Goal: Task Accomplishment & Management: Use online tool/utility

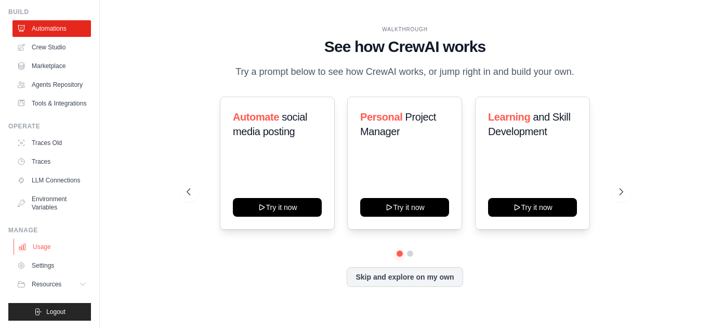
click at [40, 245] on link "Usage" at bounding box center [53, 247] width 79 height 17
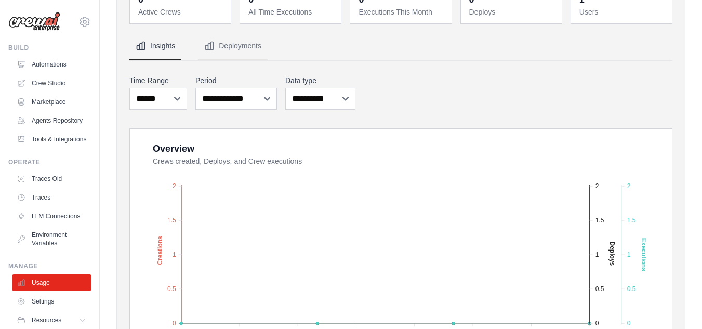
scroll to position [208, 0]
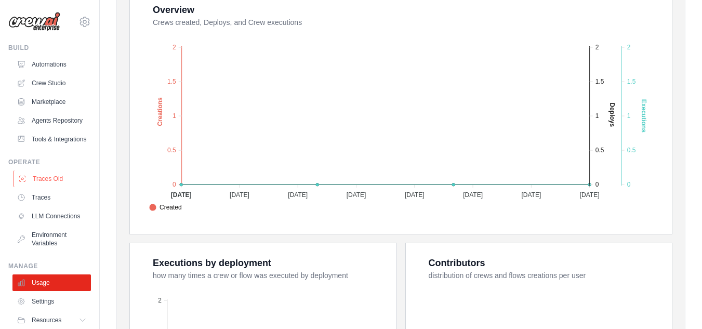
click at [53, 187] on link "Traces Old" at bounding box center [53, 179] width 79 height 17
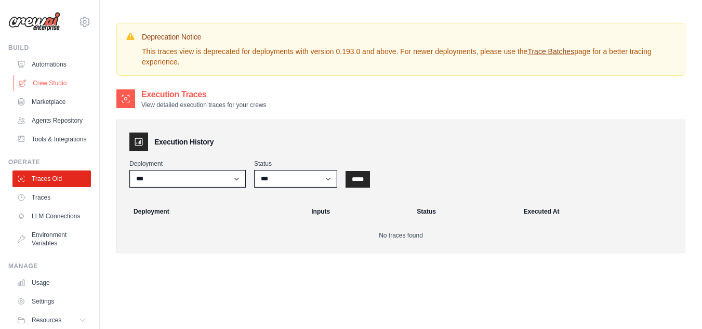
click at [50, 84] on link "Crew Studio" at bounding box center [53, 83] width 79 height 17
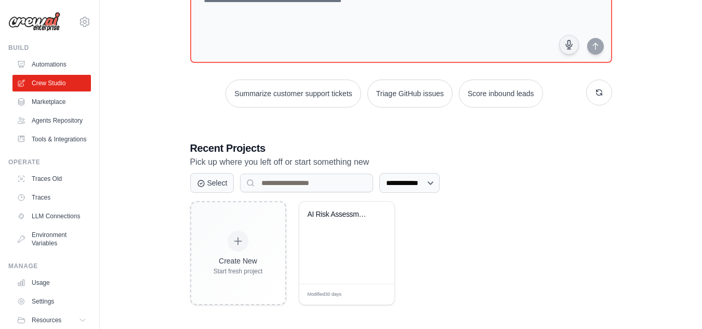
scroll to position [90, 0]
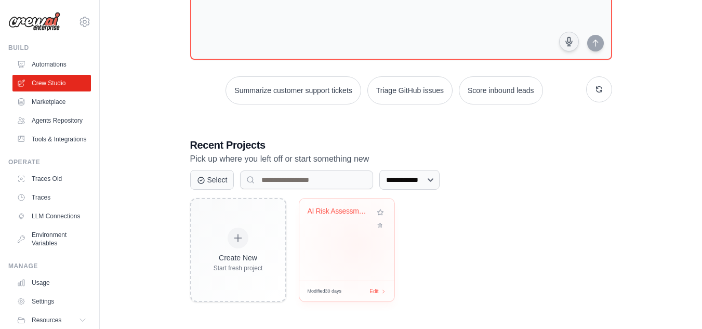
click at [356, 244] on div "AI Risk Assessment Automation" at bounding box center [347, 240] width 95 height 82
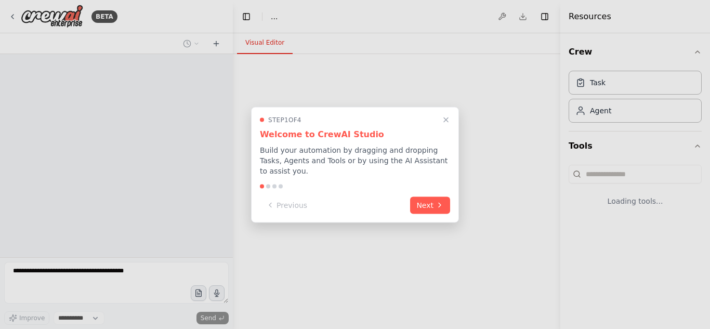
select select "****"
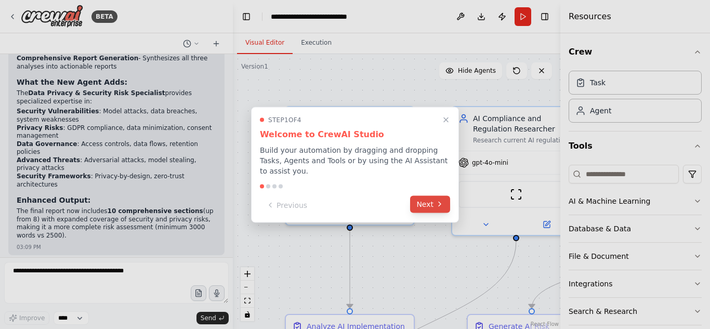
scroll to position [1826, 0]
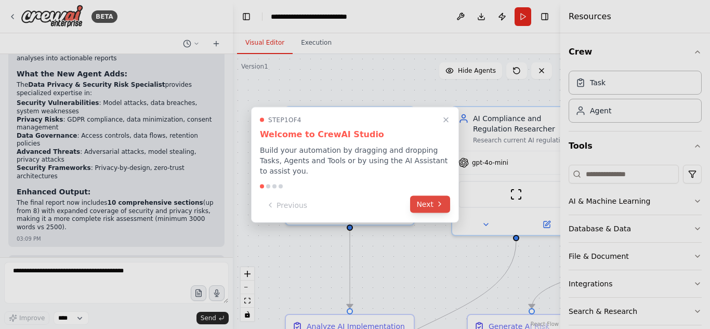
click at [427, 196] on button "Next" at bounding box center [430, 204] width 40 height 17
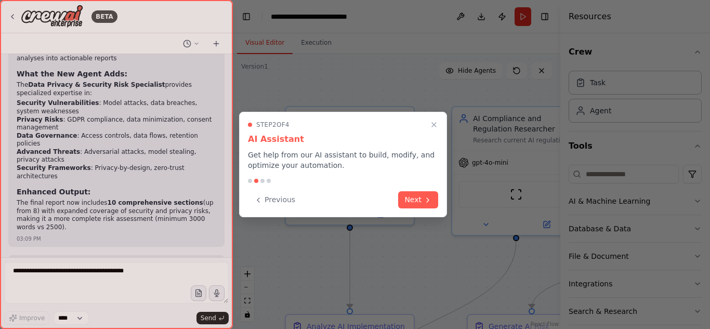
click at [427, 193] on button "Next" at bounding box center [418, 199] width 40 height 17
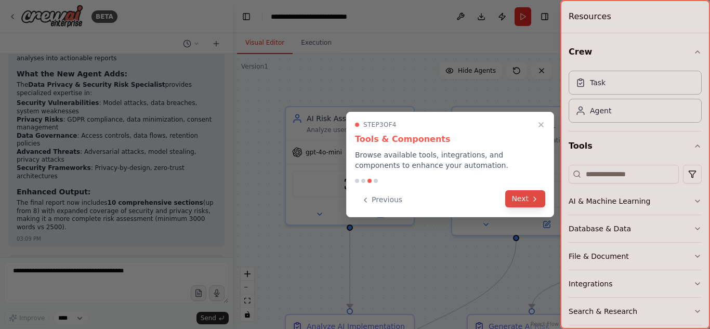
click at [513, 198] on button "Next" at bounding box center [525, 198] width 40 height 17
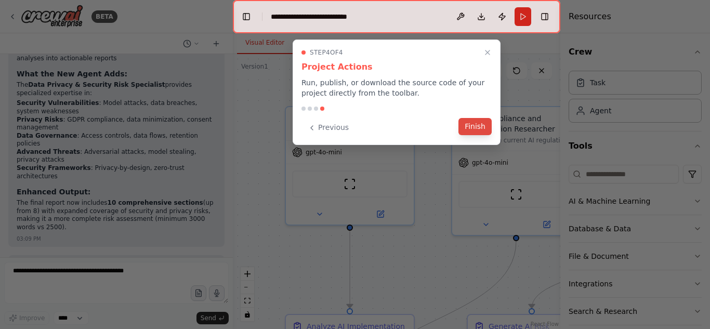
click at [468, 124] on button "Finish" at bounding box center [475, 126] width 33 height 17
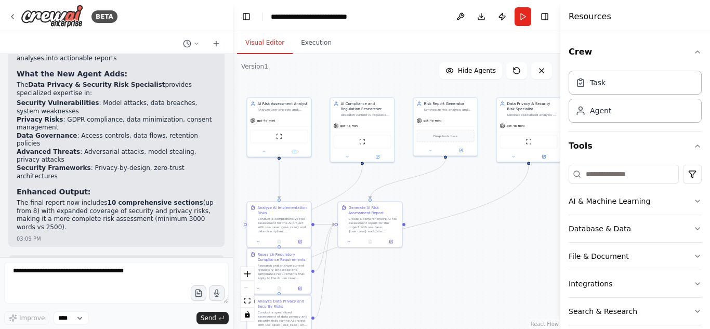
drag, startPoint x: 529, startPoint y: 278, endPoint x: 424, endPoint y: 261, distance: 105.9
click at [424, 261] on div ".deletable-edge-delete-btn { width: 20px; height: 20px; border: 0px solid #ffff…" at bounding box center [397, 191] width 328 height 275
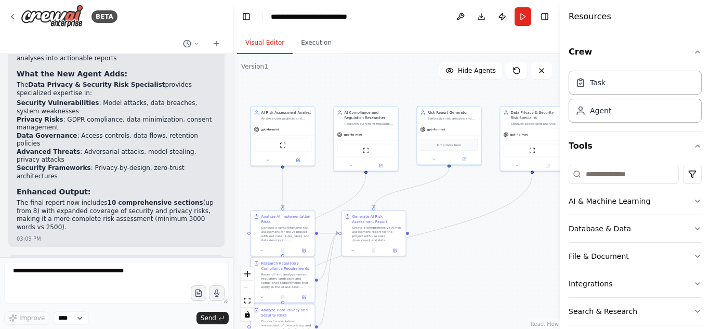
click at [432, 192] on div ".deletable-edge-delete-btn { width: 20px; height: 20px; border: 0px solid #ffff…" at bounding box center [397, 191] width 328 height 275
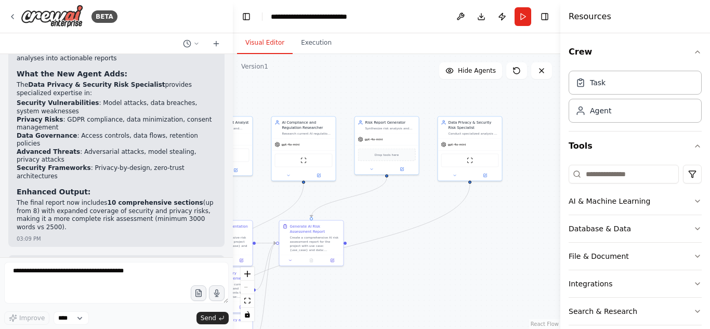
drag, startPoint x: 432, startPoint y: 192, endPoint x: 369, endPoint y: 202, distance: 63.2
click at [369, 202] on div ".deletable-edge-delete-btn { width: 20px; height: 20px; border: 0px solid #ffff…" at bounding box center [397, 191] width 328 height 275
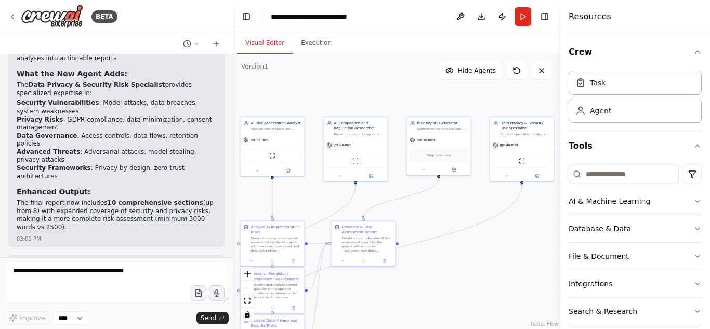
drag, startPoint x: 369, startPoint y: 202, endPoint x: 421, endPoint y: 202, distance: 52.0
click at [421, 202] on div ".deletable-edge-delete-btn { width: 20px; height: 20px; border: 0px solid #ffff…" at bounding box center [397, 191] width 328 height 275
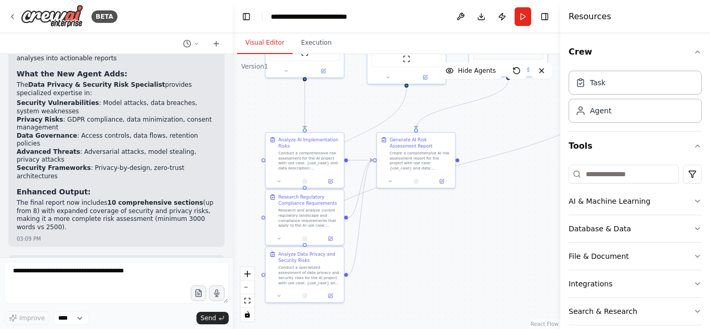
drag, startPoint x: 441, startPoint y: 215, endPoint x: 512, endPoint y: 125, distance: 114.1
click at [512, 125] on div ".deletable-edge-delete-btn { width: 20px; height: 20px; border: 0px solid #ffff…" at bounding box center [397, 191] width 328 height 275
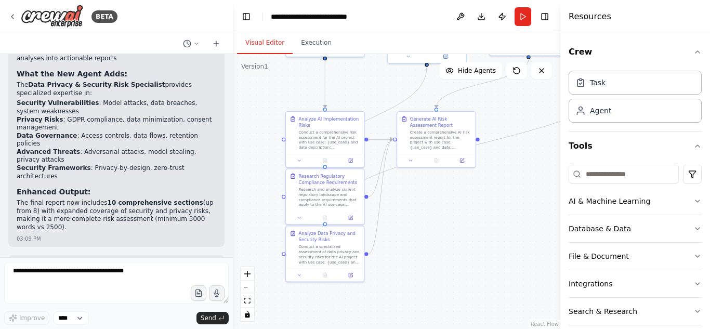
drag, startPoint x: 371, startPoint y: 233, endPoint x: 391, endPoint y: 213, distance: 29.0
click at [391, 213] on div ".deletable-edge-delete-btn { width: 20px; height: 20px; border: 0px solid #ffff…" at bounding box center [397, 191] width 328 height 275
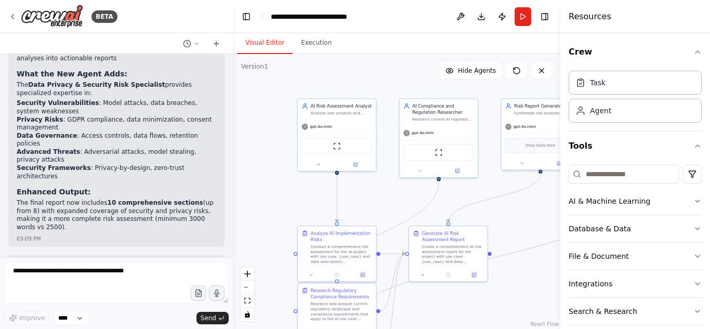
drag, startPoint x: 391, startPoint y: 213, endPoint x: 403, endPoint y: 329, distance: 116.6
click at [403, 329] on div ".deletable-edge-delete-btn { width: 20px; height: 20px; border: 0px solid #ffff…" at bounding box center [397, 191] width 328 height 275
click at [475, 17] on button "Download" at bounding box center [481, 16] width 17 height 19
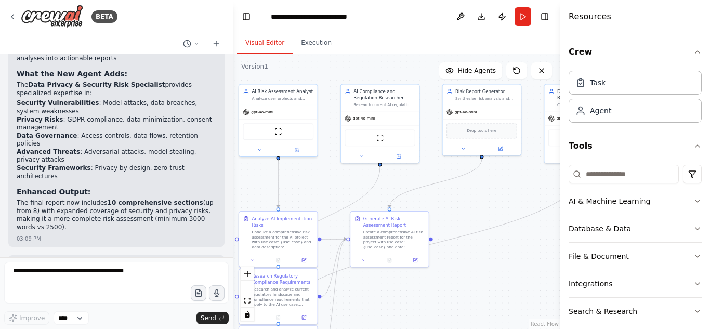
drag, startPoint x: 367, startPoint y: 198, endPoint x: 308, endPoint y: 182, distance: 60.9
click at [308, 182] on div ".deletable-edge-delete-btn { width: 20px; height: 20px; border: 0px solid #ffff…" at bounding box center [397, 191] width 328 height 275
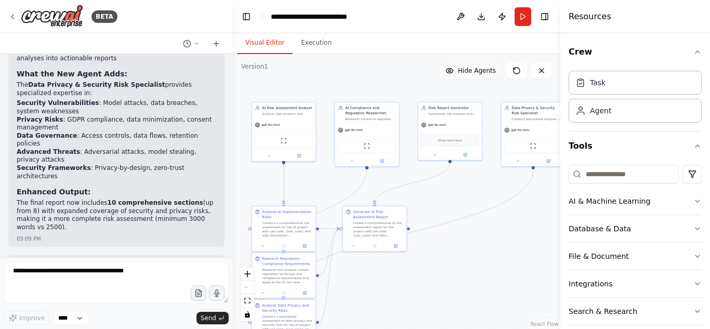
click at [473, 79] on button "Hide Agents" at bounding box center [470, 70] width 63 height 17
click at [463, 72] on span "Show Agents" at bounding box center [475, 71] width 41 height 8
click at [463, 72] on span "Hide Agents" at bounding box center [477, 71] width 38 height 8
click at [463, 72] on span "Show Agents" at bounding box center [475, 71] width 41 height 8
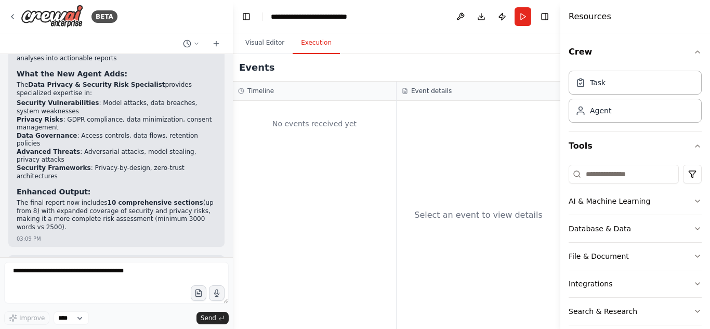
click at [316, 49] on button "Execution" at bounding box center [316, 43] width 47 height 22
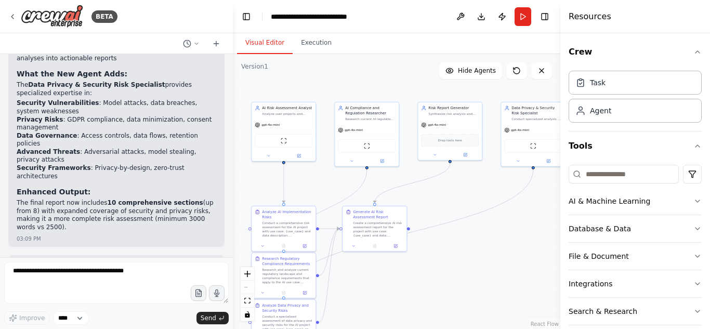
click at [273, 43] on button "Visual Editor" at bounding box center [265, 43] width 56 height 22
click at [245, 17] on button "Toggle Left Sidebar" at bounding box center [246, 16] width 15 height 15
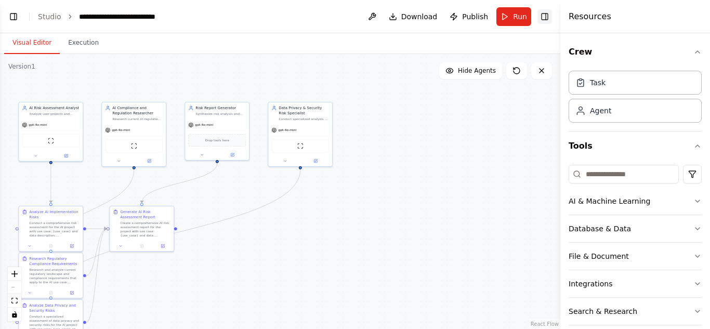
click at [549, 16] on button "Toggle Right Sidebar" at bounding box center [545, 16] width 15 height 15
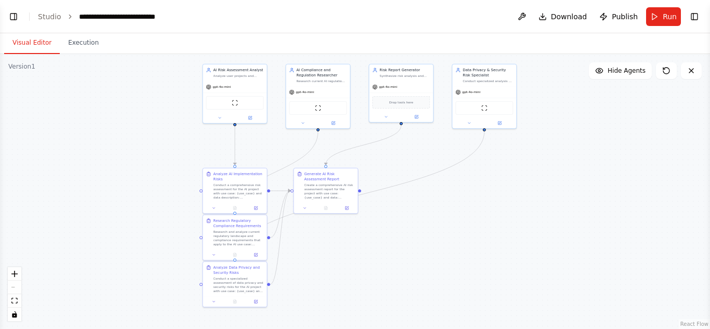
drag, startPoint x: 284, startPoint y: 212, endPoint x: 468, endPoint y: 174, distance: 187.9
click at [468, 174] on div ".deletable-edge-delete-btn { width: 20px; height: 20px; border: 0px solid #ffff…" at bounding box center [355, 191] width 710 height 275
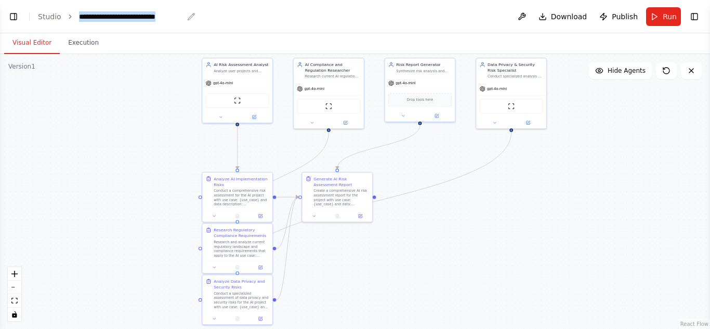
drag, startPoint x: 77, startPoint y: 17, endPoint x: 181, endPoint y: 20, distance: 104.6
click at [181, 20] on div "**********" at bounding box center [137, 16] width 117 height 10
copy div "**********"
click at [229, 16] on header "**********" at bounding box center [355, 16] width 710 height 33
